Goal: Task Accomplishment & Management: Use online tool/utility

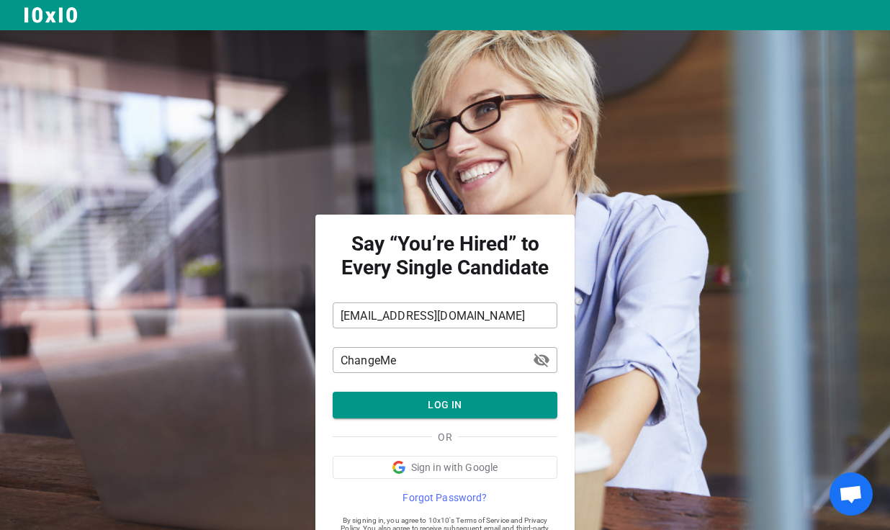
scroll to position [50, 0]
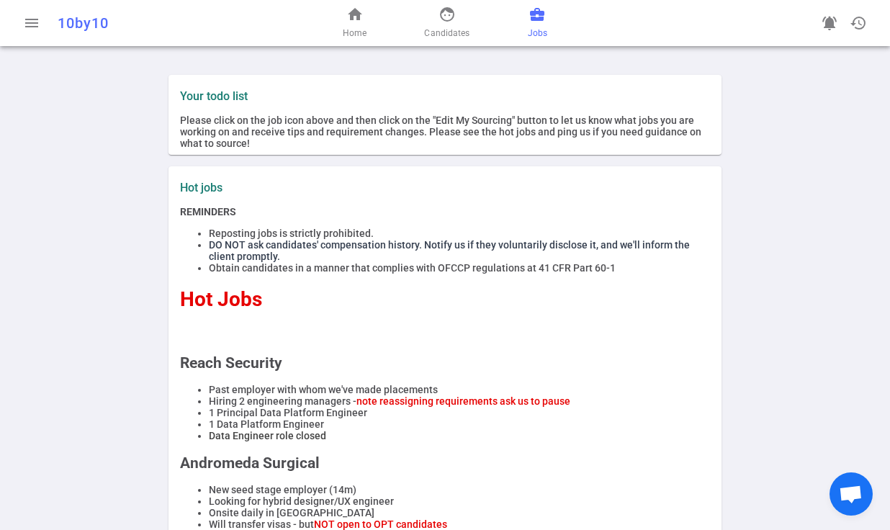
click at [542, 19] on span "business_center" at bounding box center [537, 14] width 17 height 17
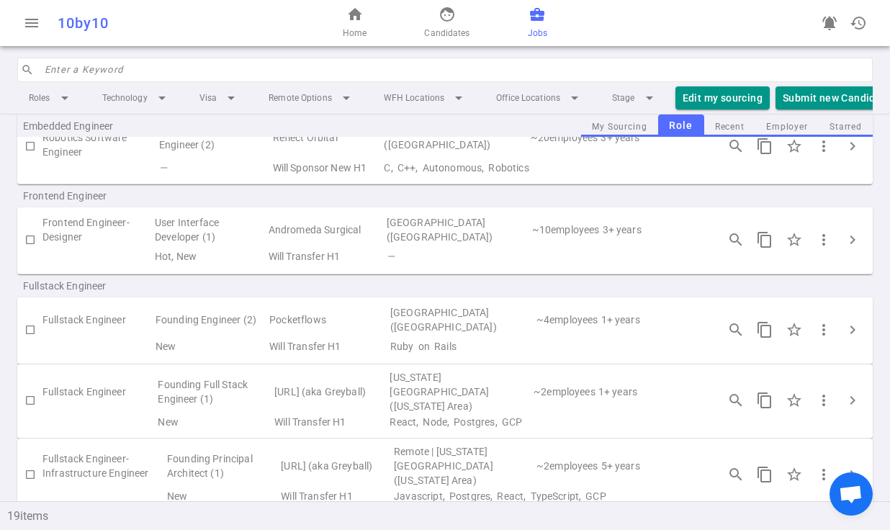
scroll to position [506, 0]
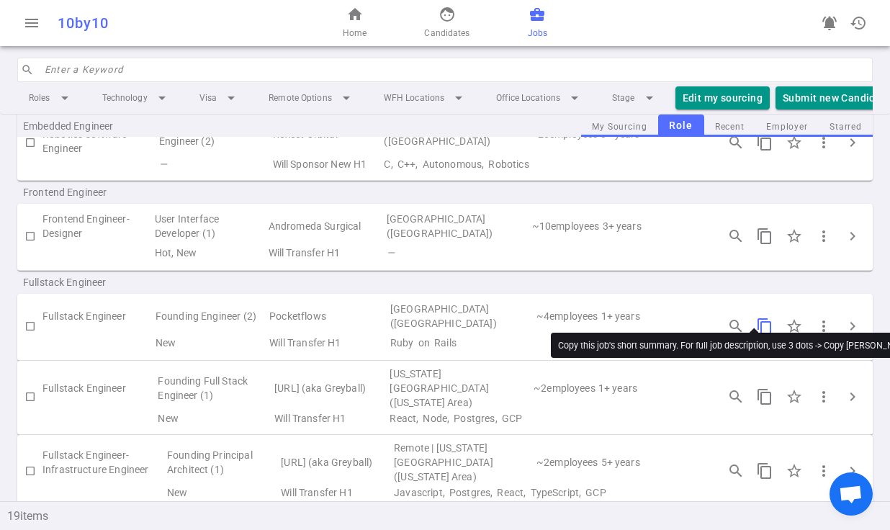
click at [756, 318] on span "content_copy" at bounding box center [764, 326] width 17 height 17
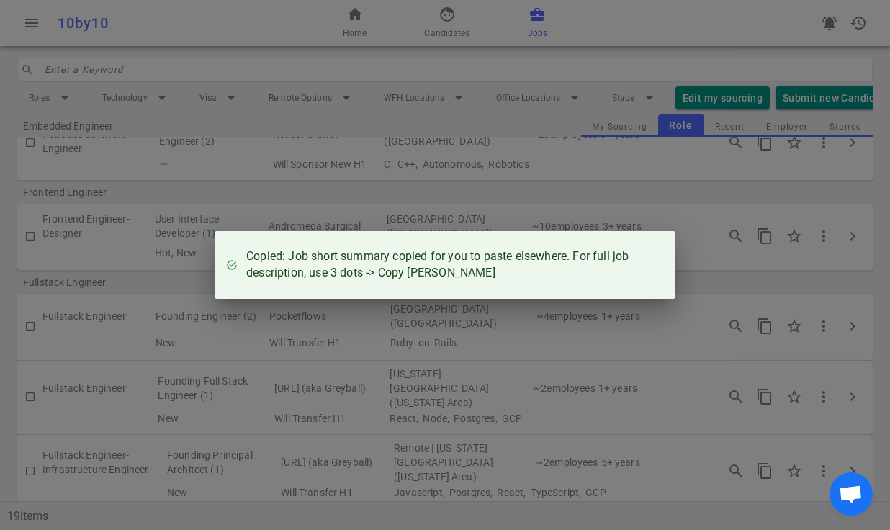
click at [686, 279] on div "Copied: Job short summary copied for you to paste elsewhere. For full job descr…" at bounding box center [445, 265] width 890 height 530
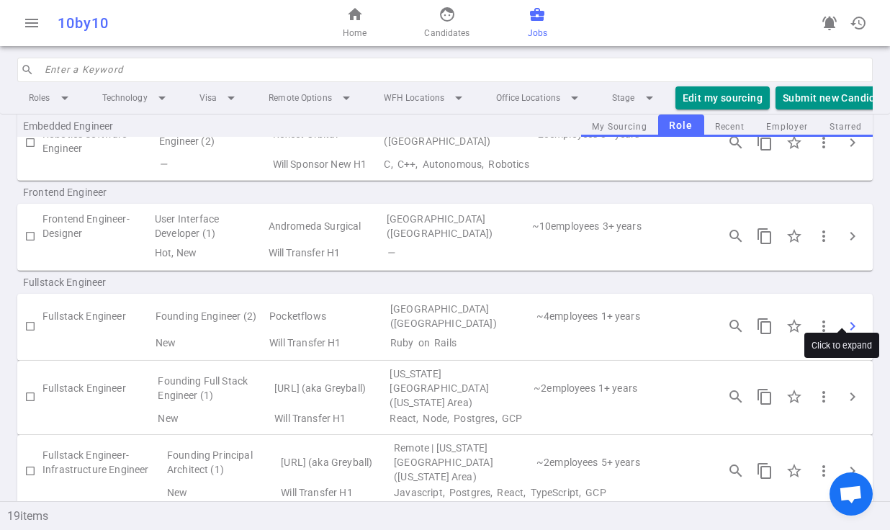
click at [844, 318] on span "chevron_right" at bounding box center [852, 326] width 17 height 17
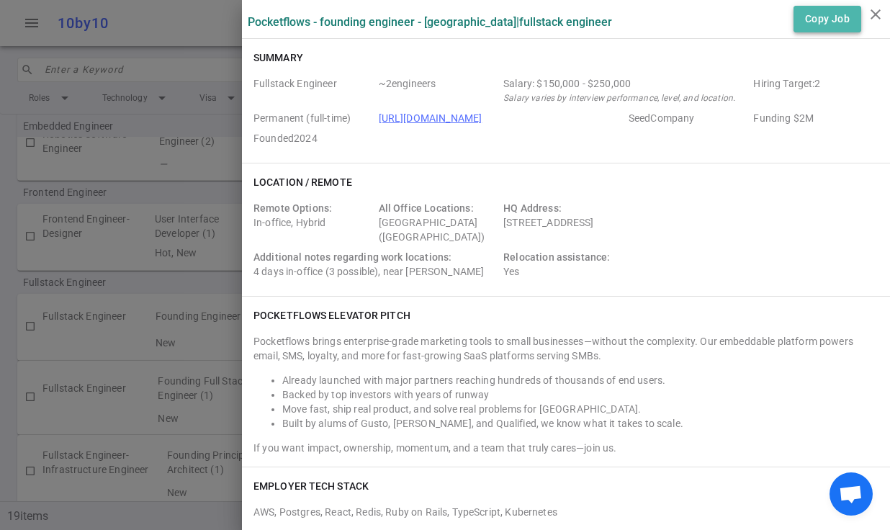
click at [820, 19] on button "Copy Job" at bounding box center [828, 19] width 68 height 27
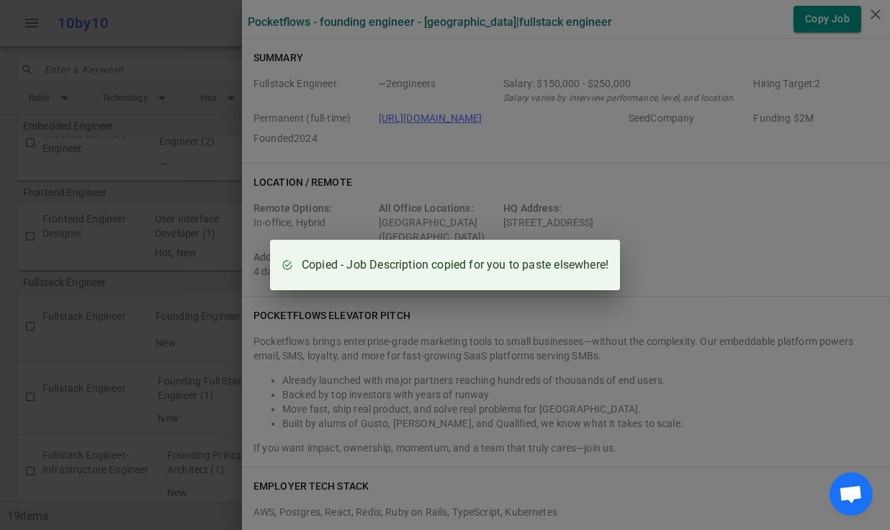
click at [762, 272] on div "Copied - Job Description copied for you to paste elsewhere!" at bounding box center [445, 265] width 890 height 530
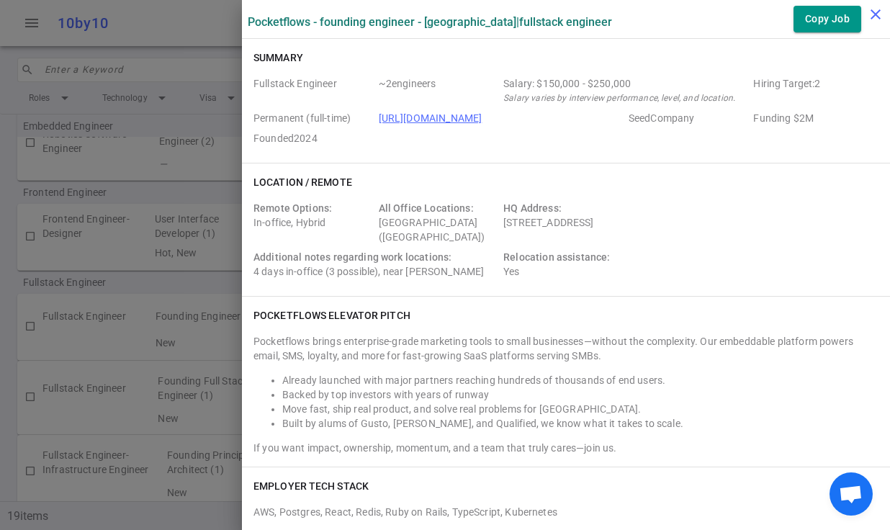
click at [874, 19] on icon "close" at bounding box center [875, 14] width 17 height 17
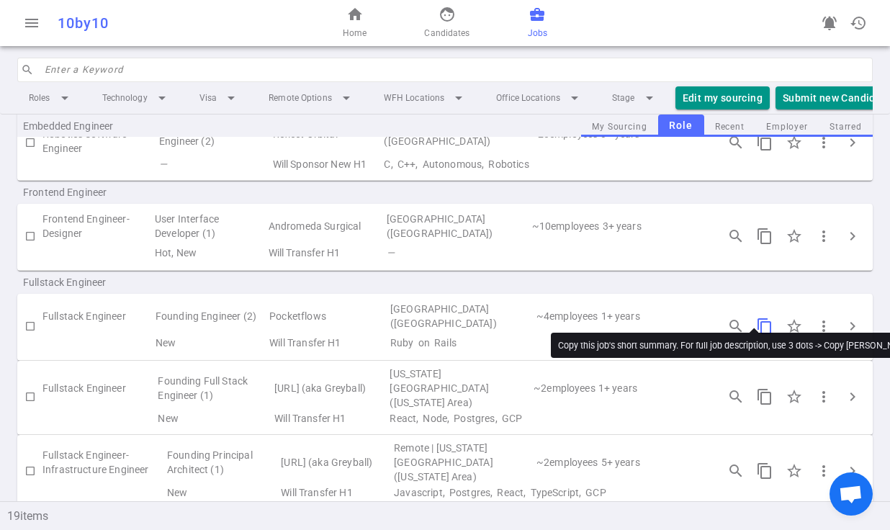
click at [760, 318] on span "content_copy" at bounding box center [764, 326] width 17 height 17
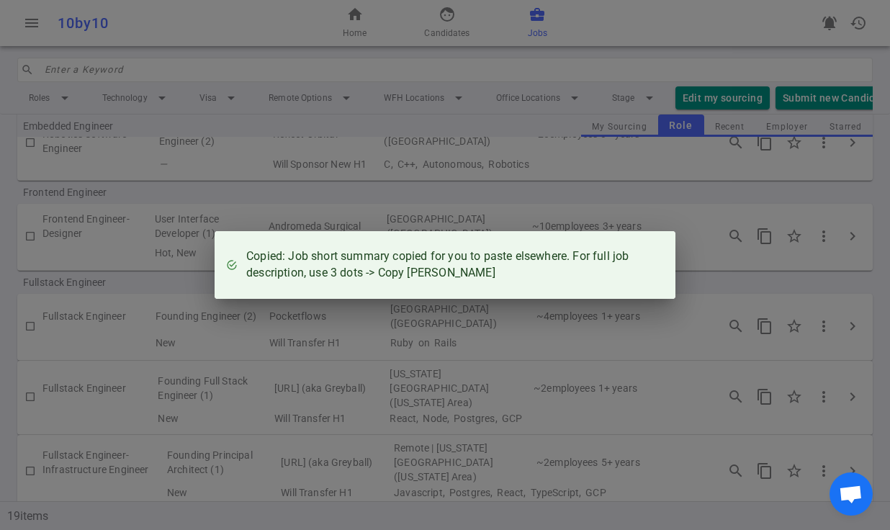
click at [581, 380] on div "Copied: Job short summary copied for you to paste elsewhere. For full job descr…" at bounding box center [445, 265] width 890 height 530
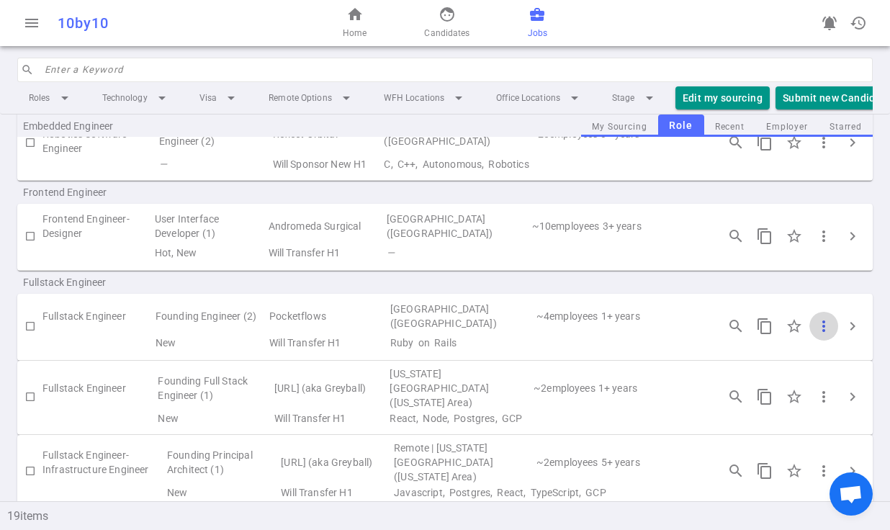
click at [815, 318] on span "more_vert" at bounding box center [823, 326] width 17 height 17
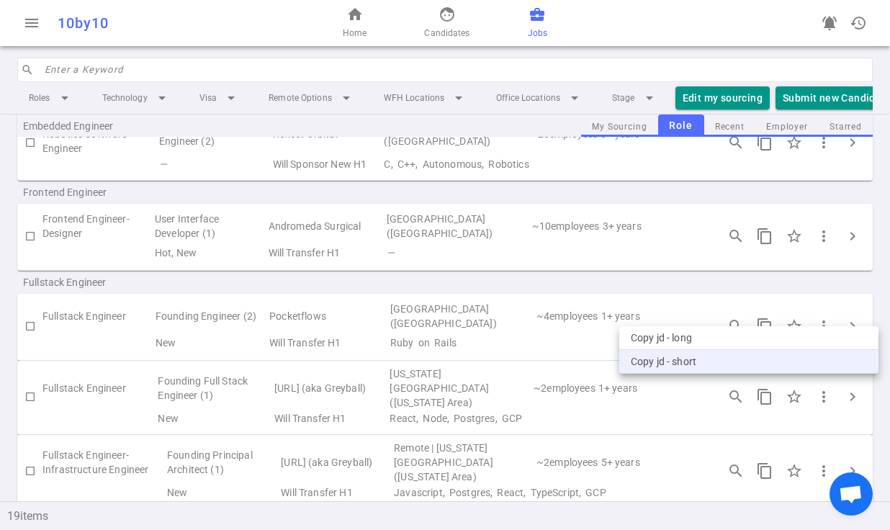
click at [694, 359] on li "Copy JD - short" at bounding box center [748, 362] width 259 height 24
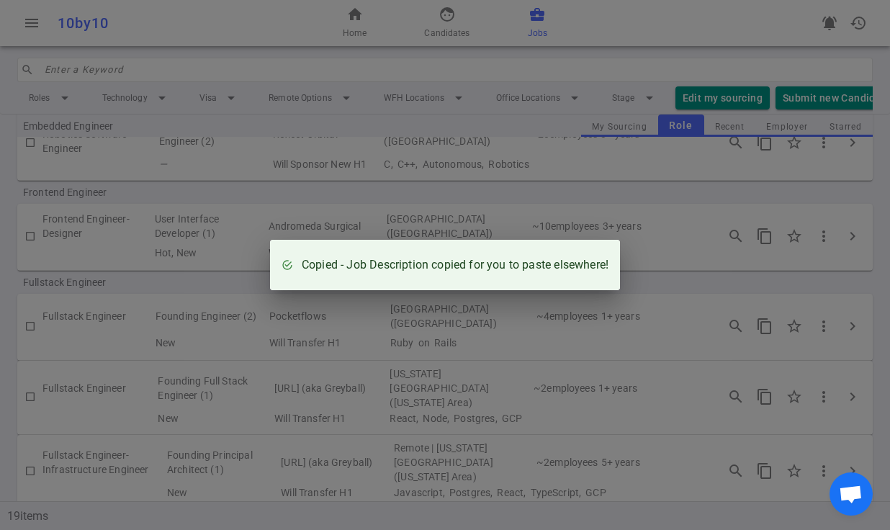
click at [640, 396] on div "Copied - Job Description copied for you to paste elsewhere!" at bounding box center [445, 265] width 890 height 530
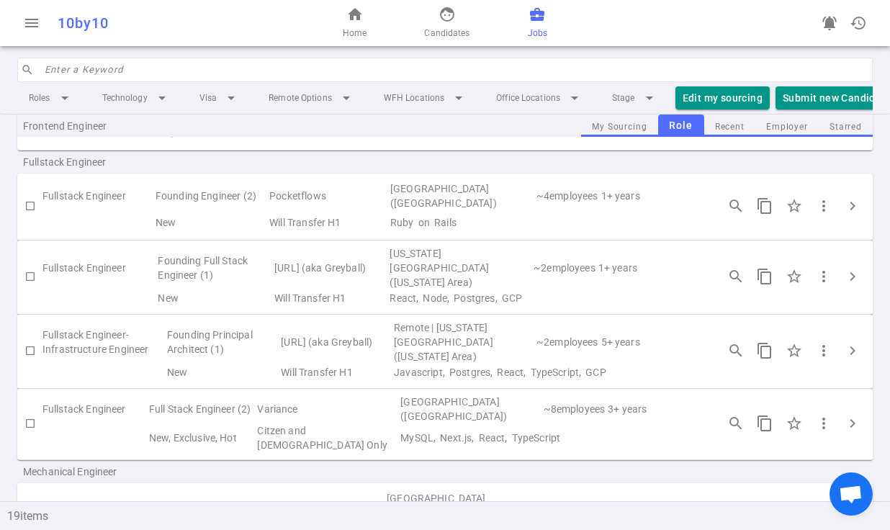
scroll to position [637, 0]
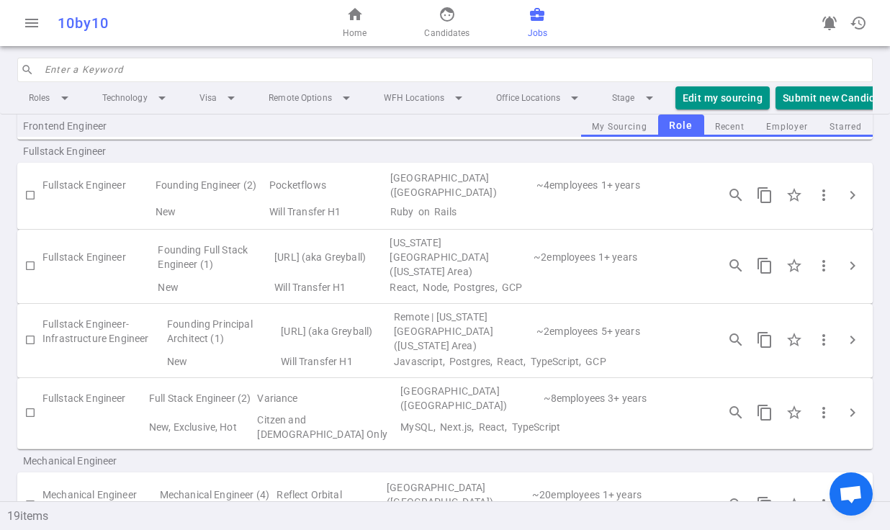
click at [821, 326] on div "more_vert" at bounding box center [824, 340] width 29 height 29
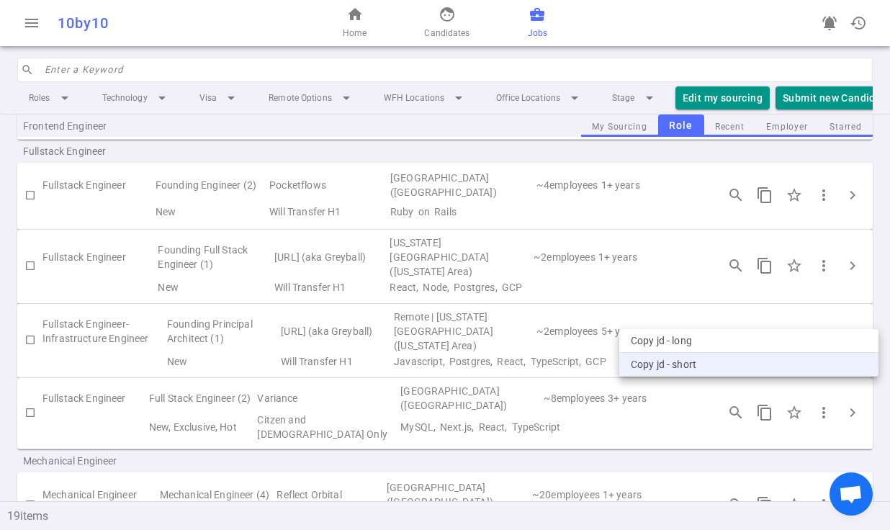
click at [689, 366] on li "Copy JD - short" at bounding box center [748, 365] width 259 height 24
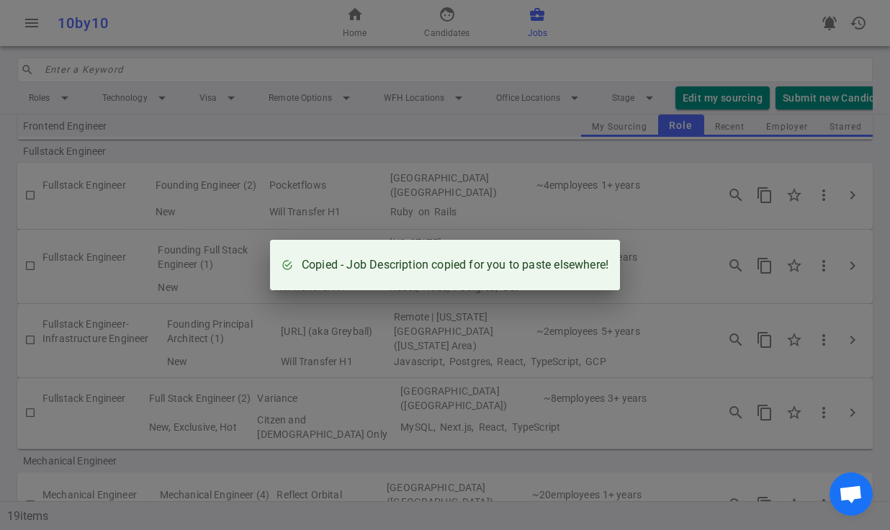
click at [651, 362] on div "Copied - Job Description copied for you to paste elsewhere!" at bounding box center [445, 265] width 890 height 530
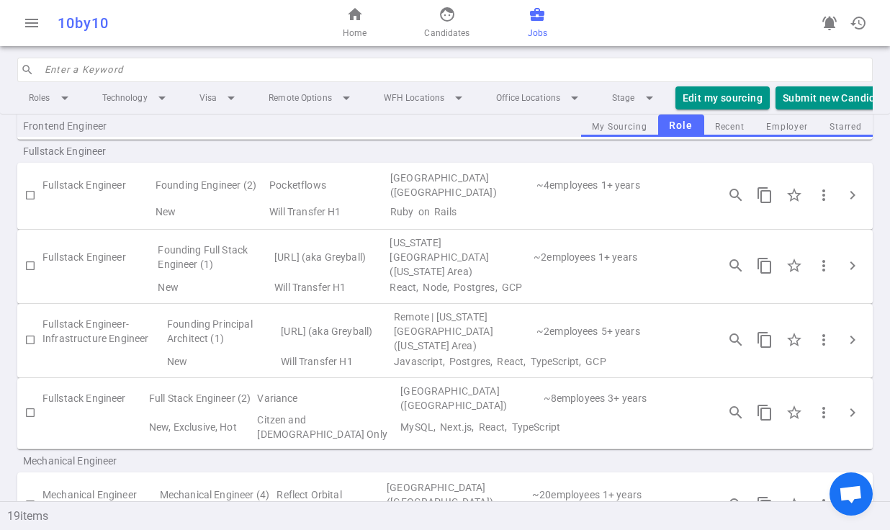
click at [844, 187] on span "chevron_right" at bounding box center [852, 195] width 17 height 17
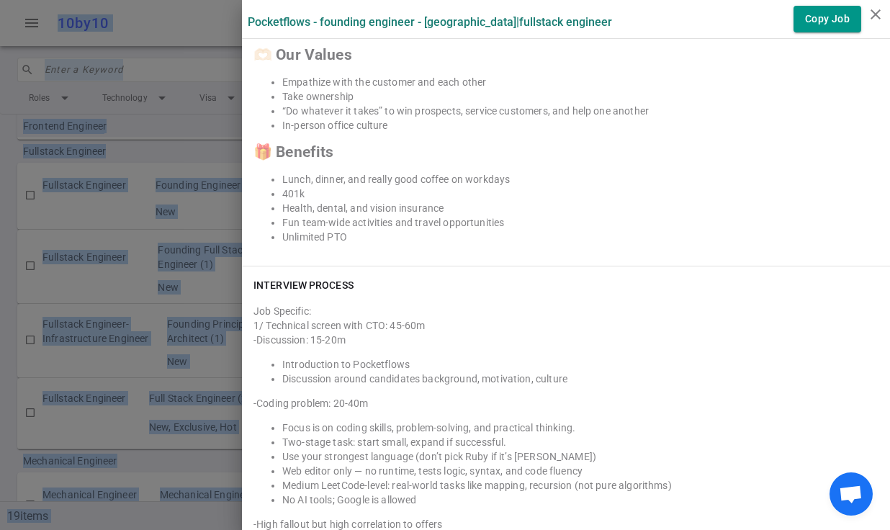
scroll to position [1706, 0]
